Goal: Transaction & Acquisition: Purchase product/service

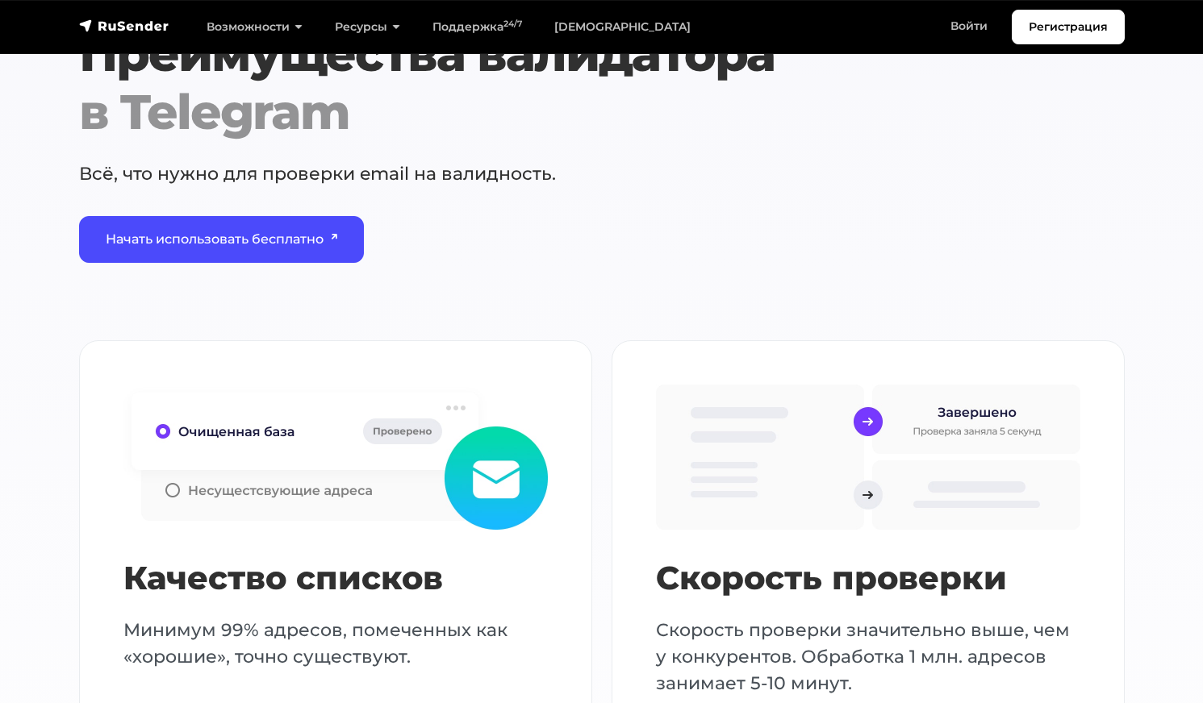
scroll to position [1694, 0]
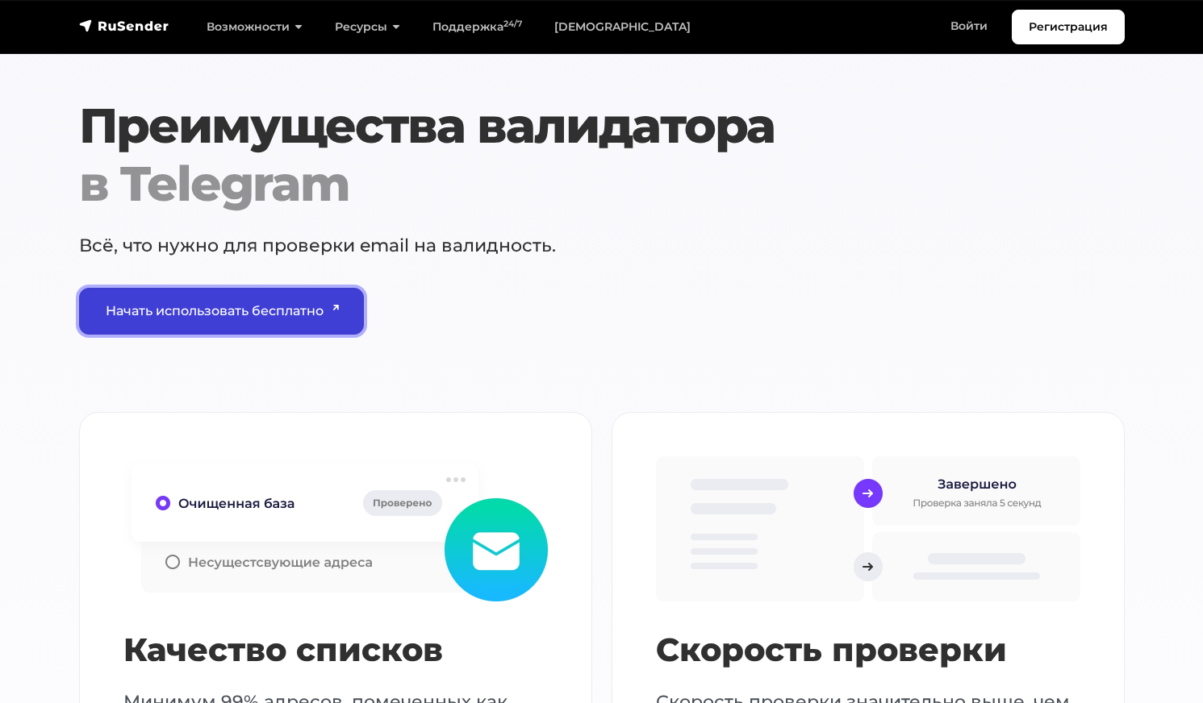
click at [277, 315] on link "Начать использовать бесплатно" at bounding box center [222, 311] width 286 height 47
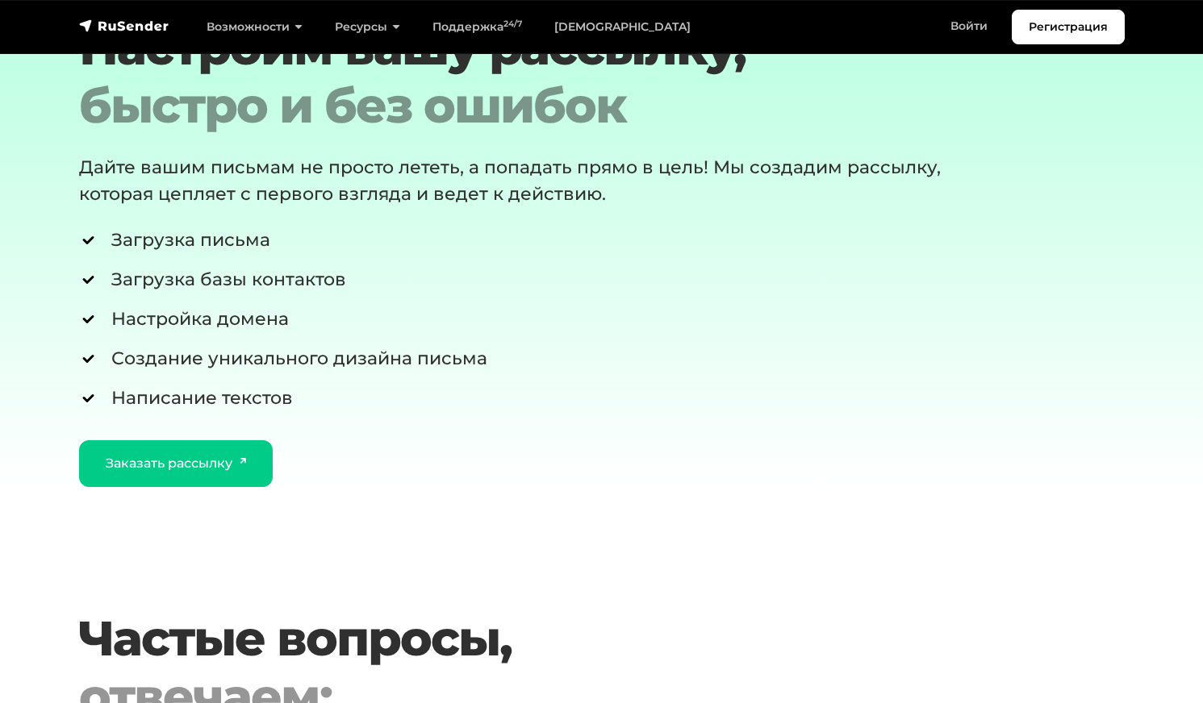
scroll to position [4275, 0]
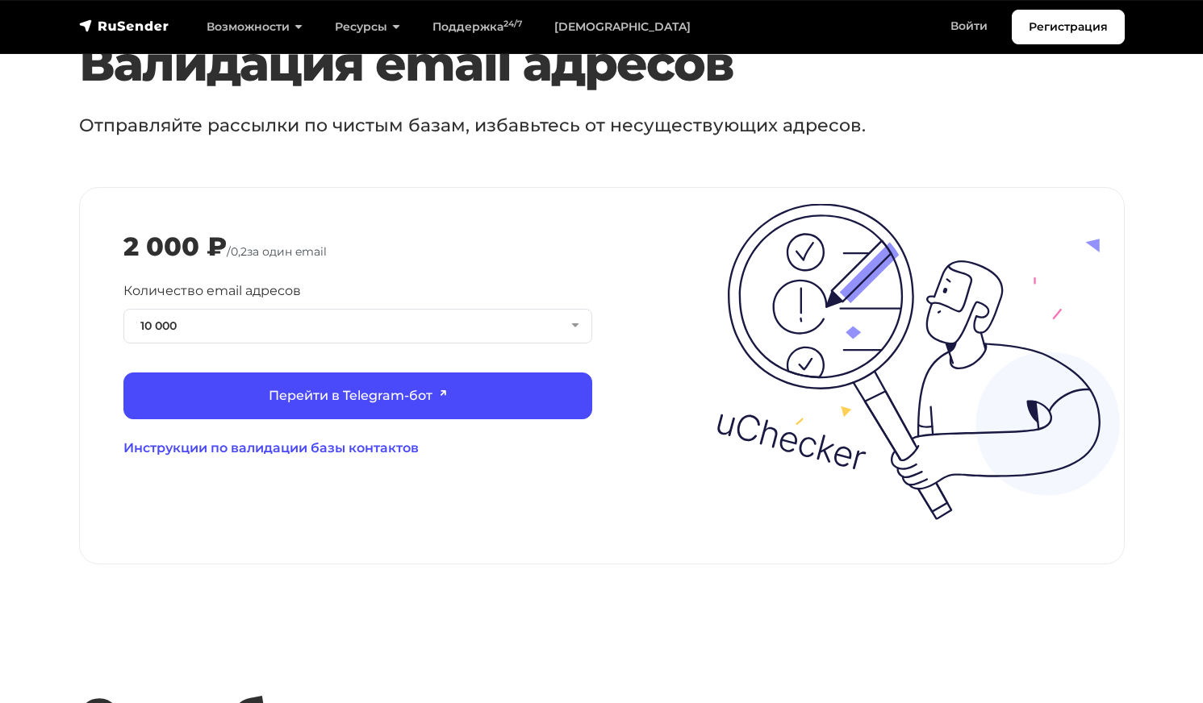
scroll to position [1694, 0]
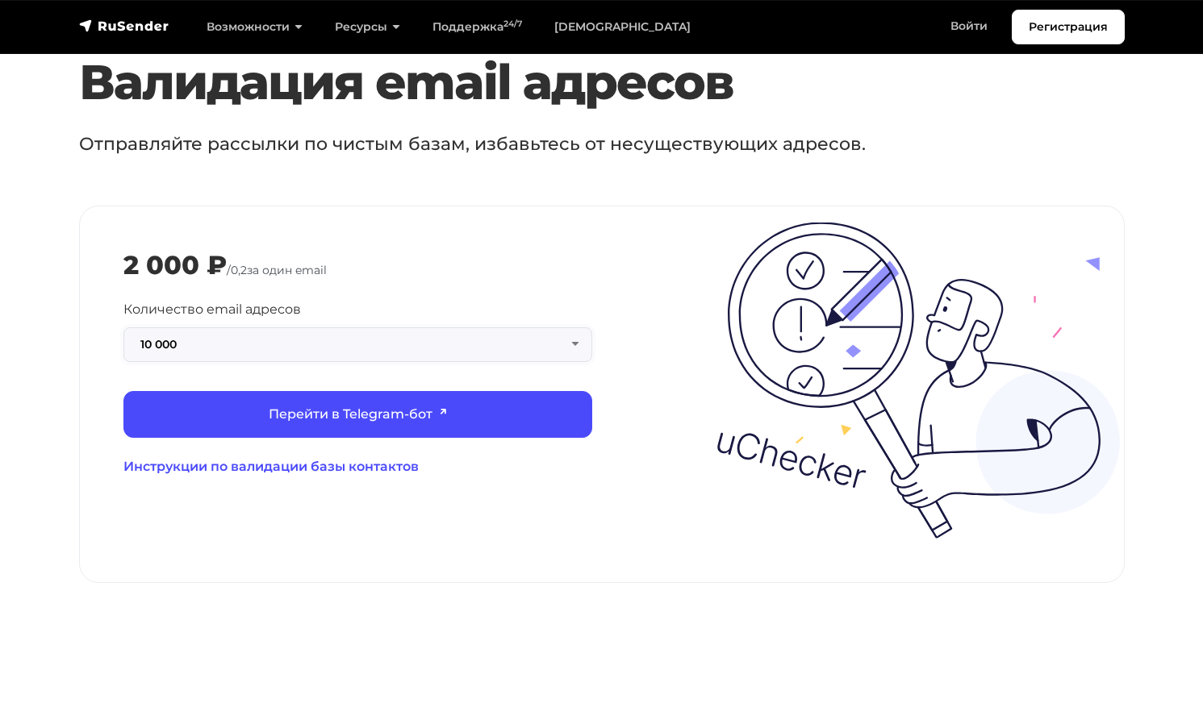
click at [315, 333] on button "10 000" at bounding box center [357, 344] width 469 height 35
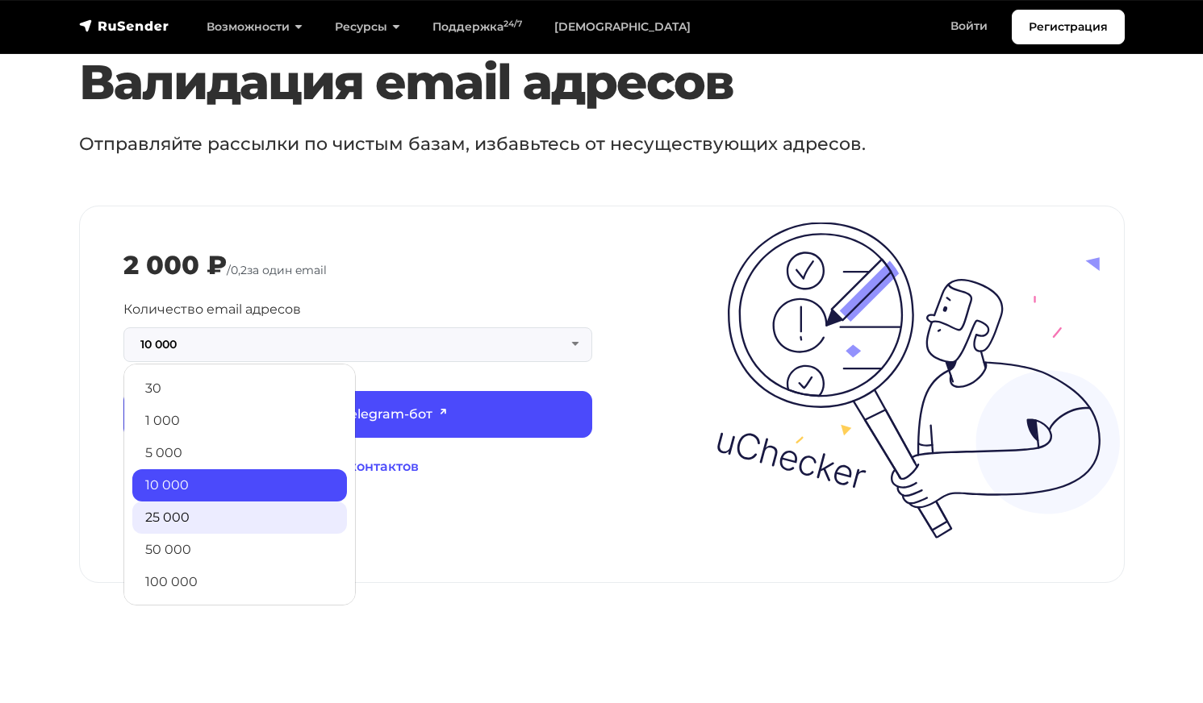
click at [231, 502] on link "25 000" at bounding box center [239, 518] width 215 height 32
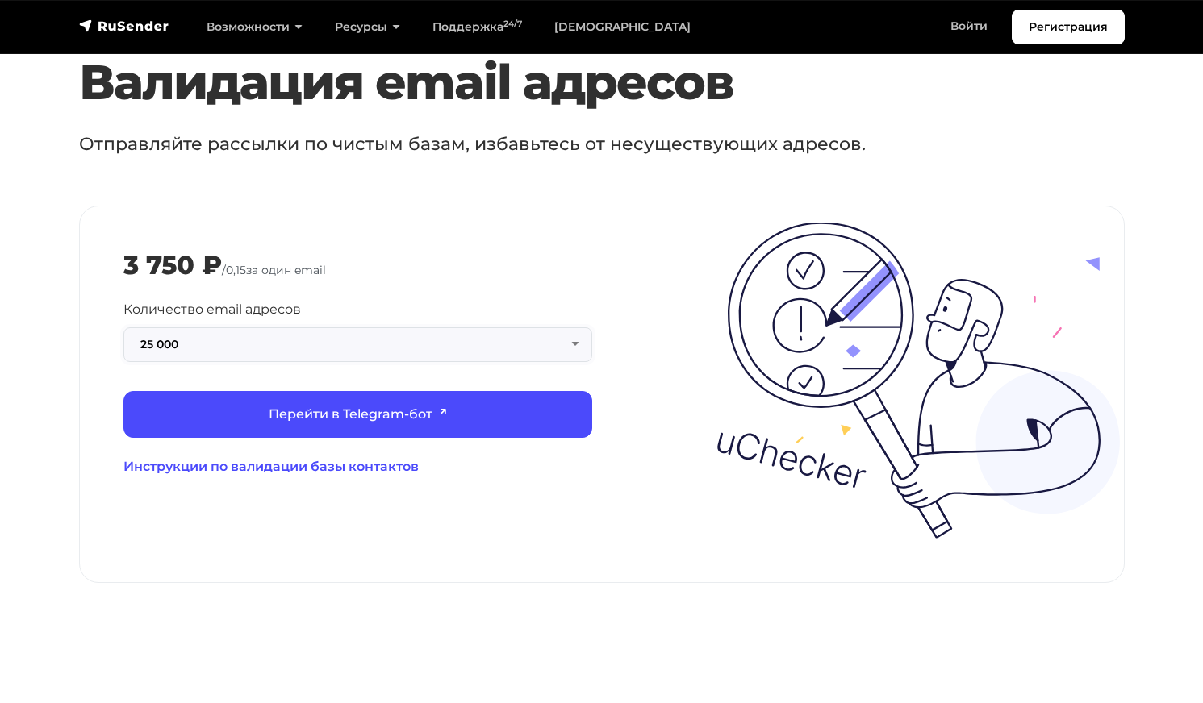
click at [238, 333] on button "25 000" at bounding box center [357, 344] width 469 height 35
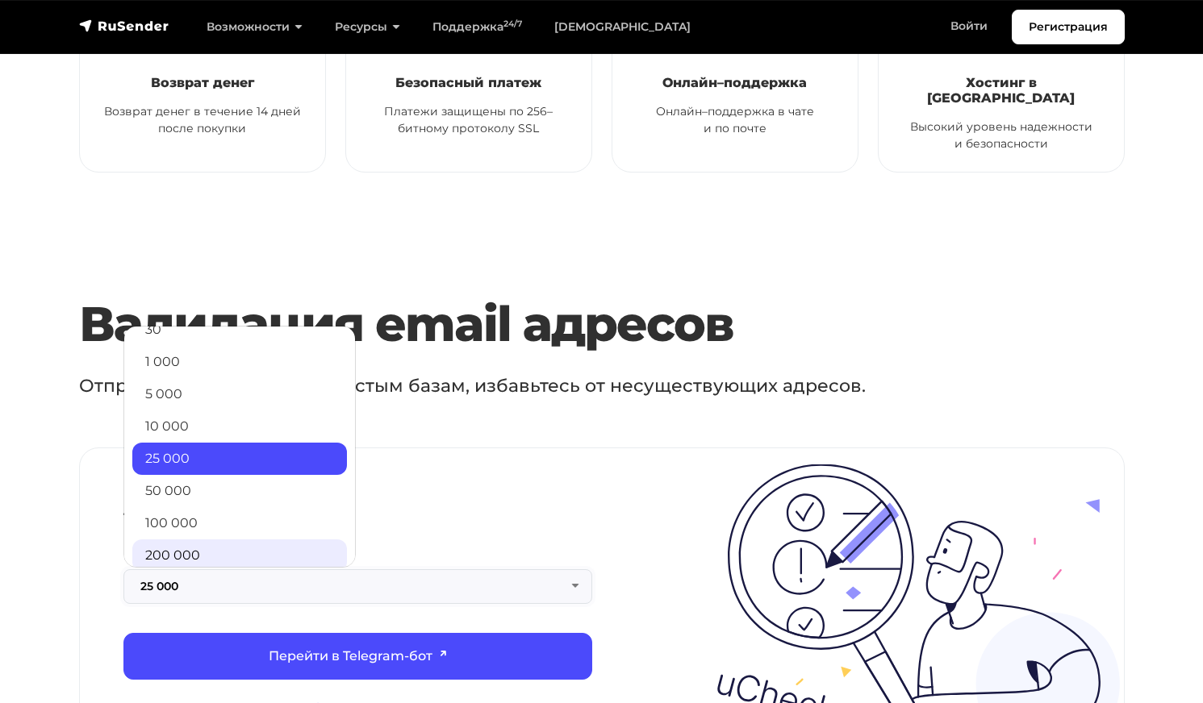
scroll to position [0, 0]
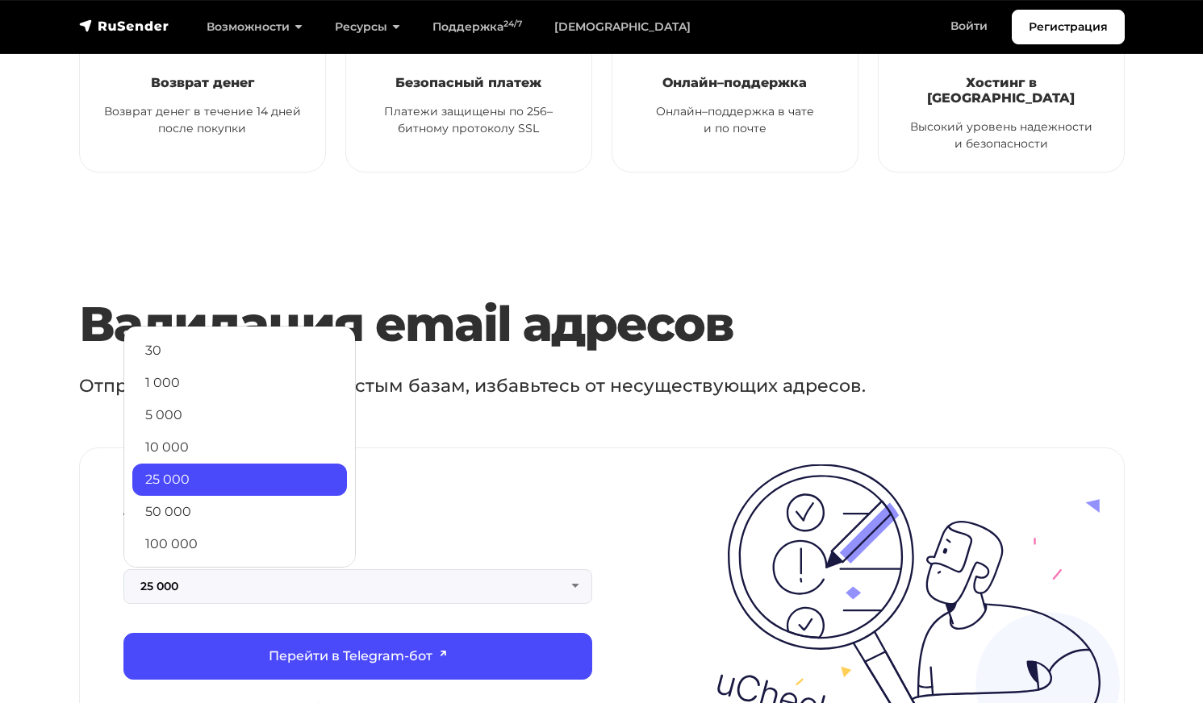
click at [229, 464] on link "25 000" at bounding box center [239, 480] width 215 height 32
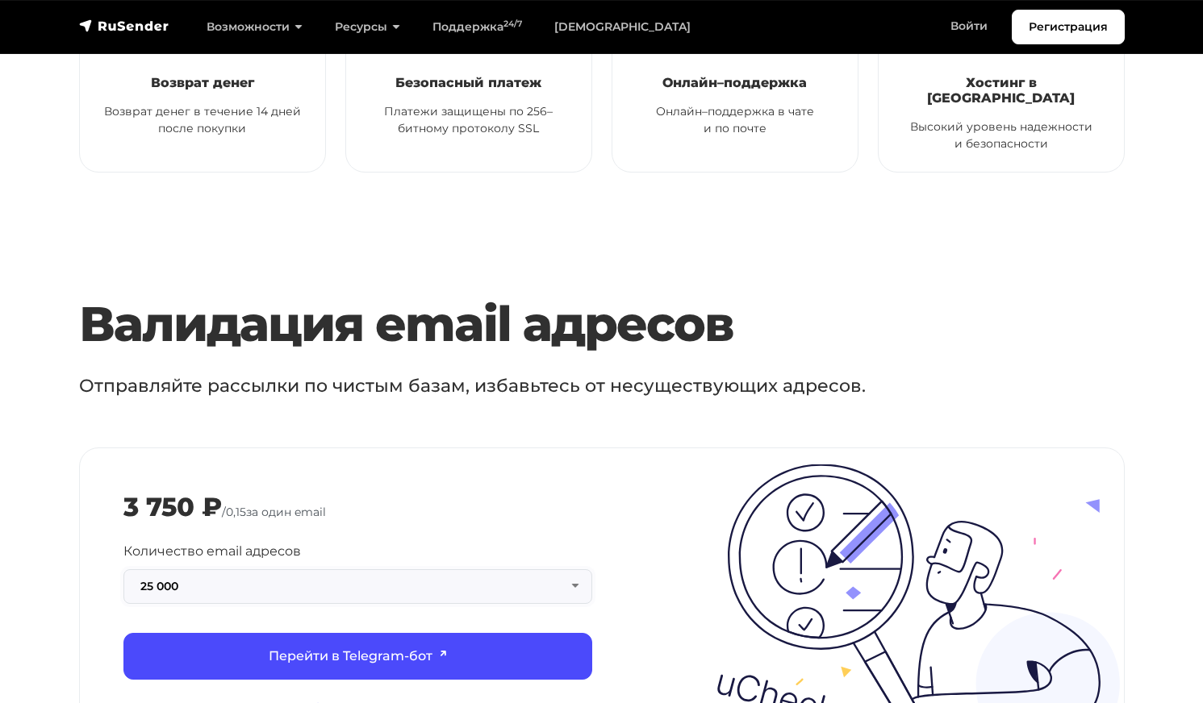
click at [224, 569] on button "25 000" at bounding box center [357, 586] width 469 height 35
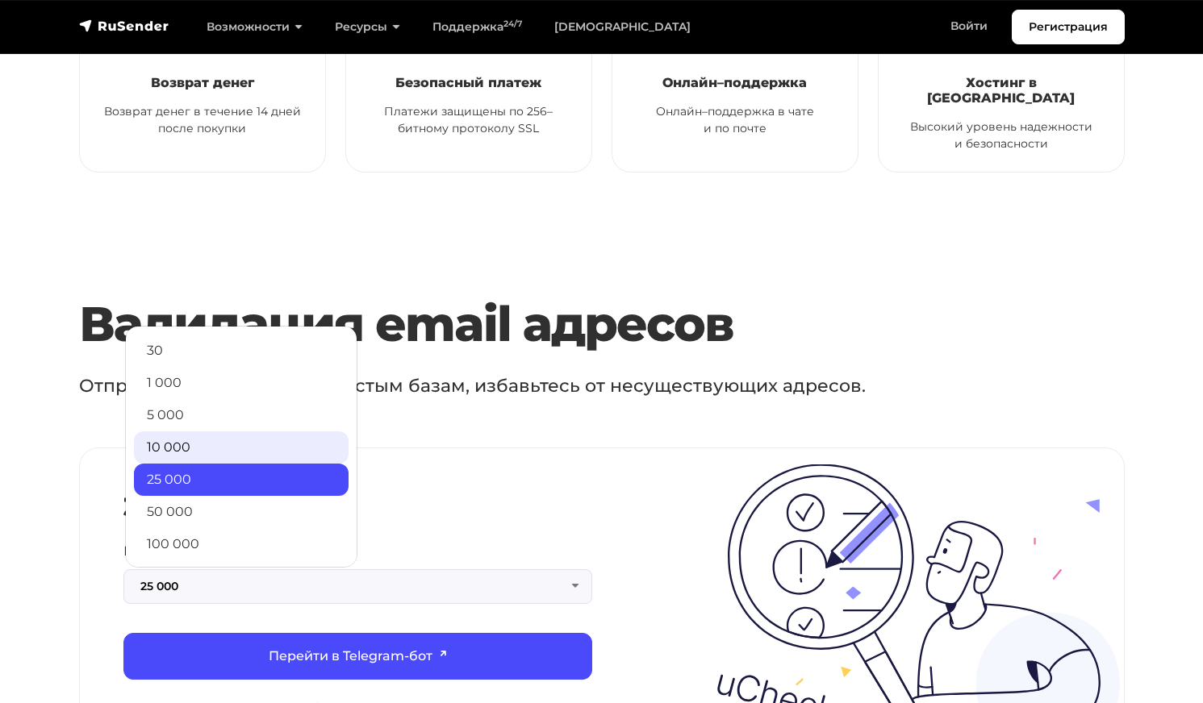
click at [217, 442] on link "10 000" at bounding box center [241, 448] width 215 height 32
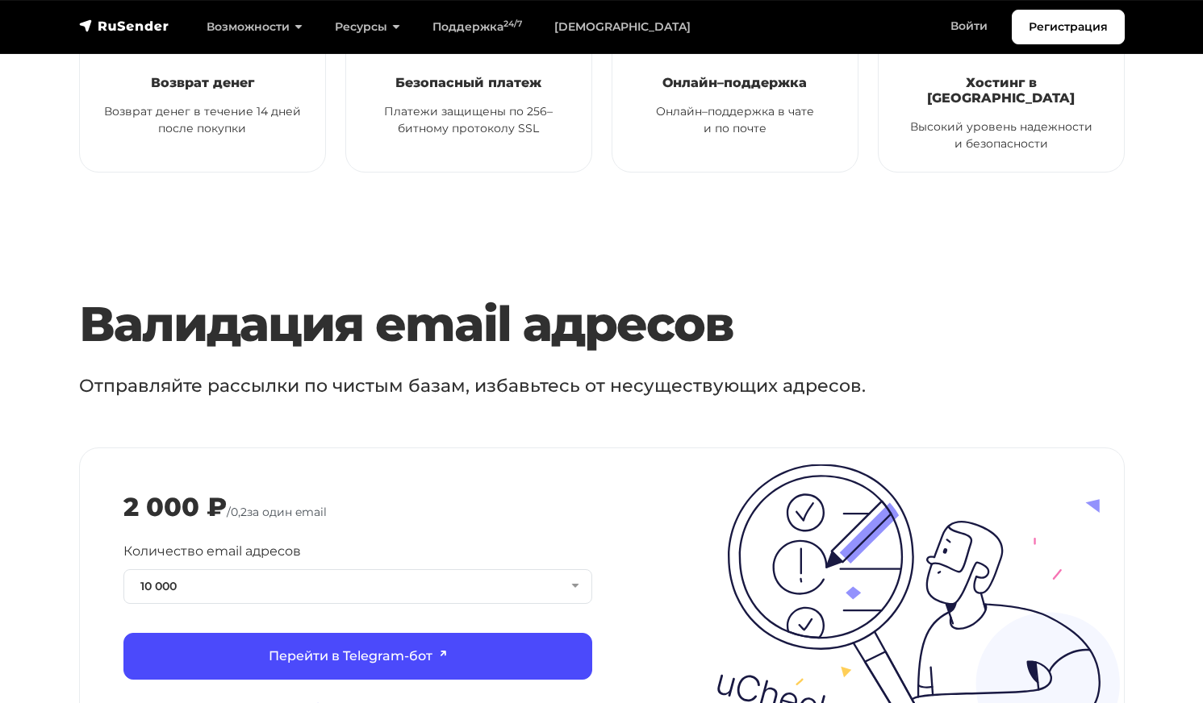
click at [388, 448] on div "false 2 000 ₽ / 0,2 за один email Количество email адресов 10 000 30 1 000 5 00…" at bounding box center [602, 636] width 1044 height 376
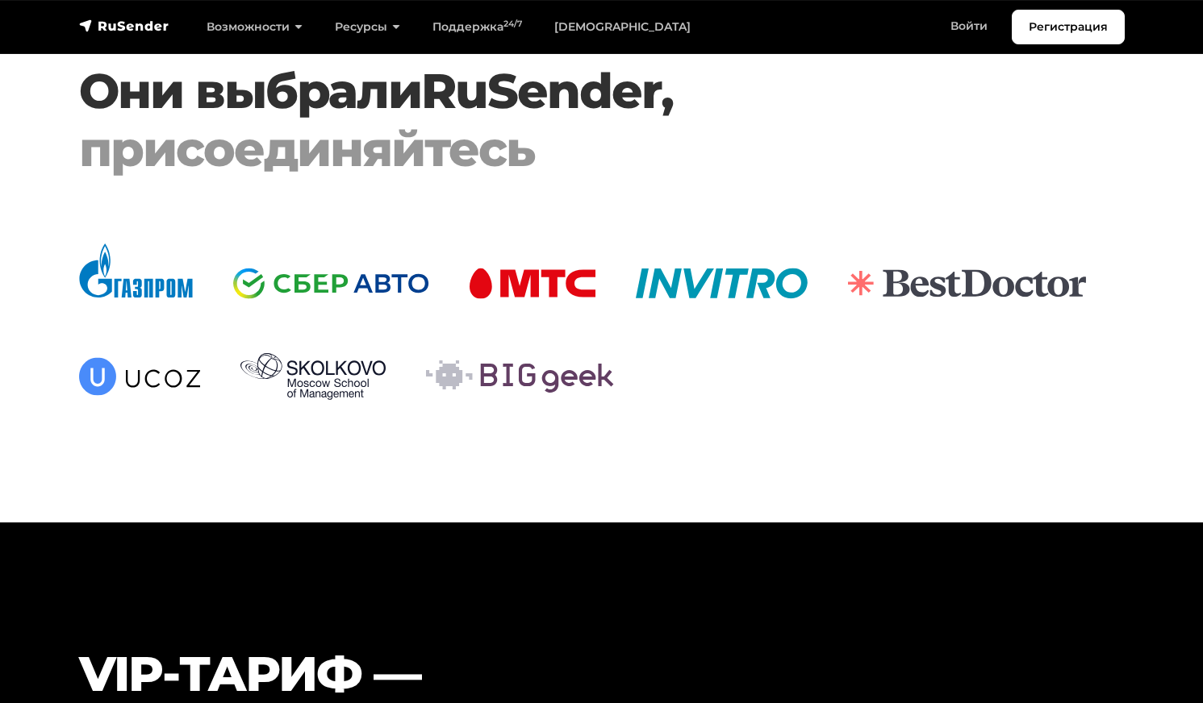
scroll to position [5001, 0]
